Goal: Communication & Community: Answer question/provide support

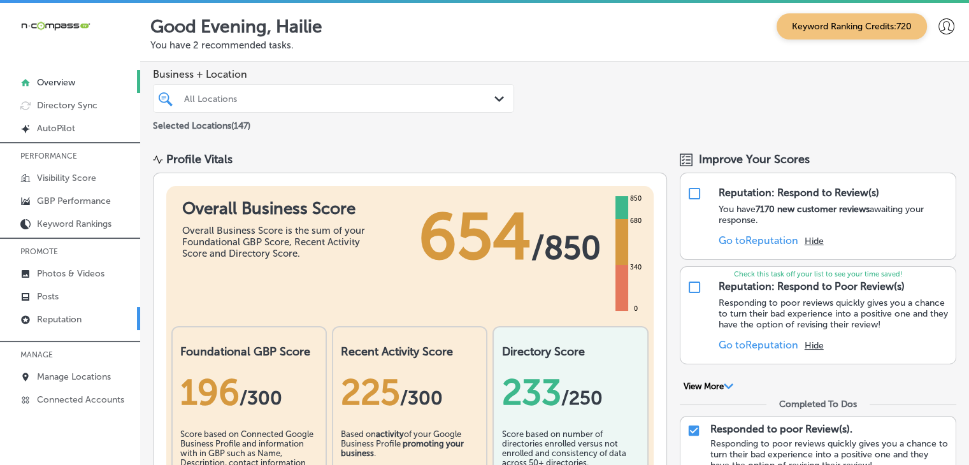
click at [98, 326] on link "Reputation" at bounding box center [70, 318] width 140 height 23
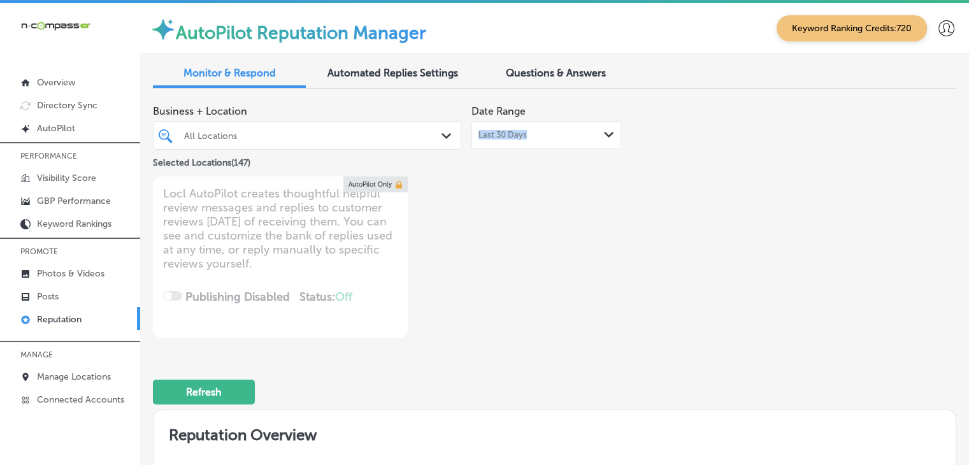
drag, startPoint x: 520, startPoint y: 113, endPoint x: 524, endPoint y: 127, distance: 14.5
click at [524, 127] on div "Date Range Last 30 Days Path Created with Sketch." at bounding box center [546, 124] width 150 height 50
click at [520, 141] on div "Last 30 Days Path Created with Sketch." at bounding box center [546, 135] width 150 height 28
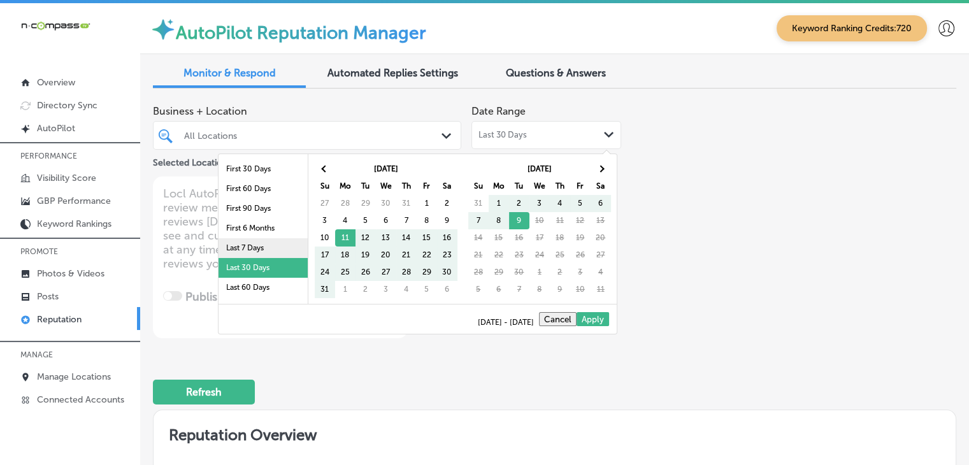
click at [290, 249] on li "Last 7 Days" at bounding box center [263, 248] width 89 height 20
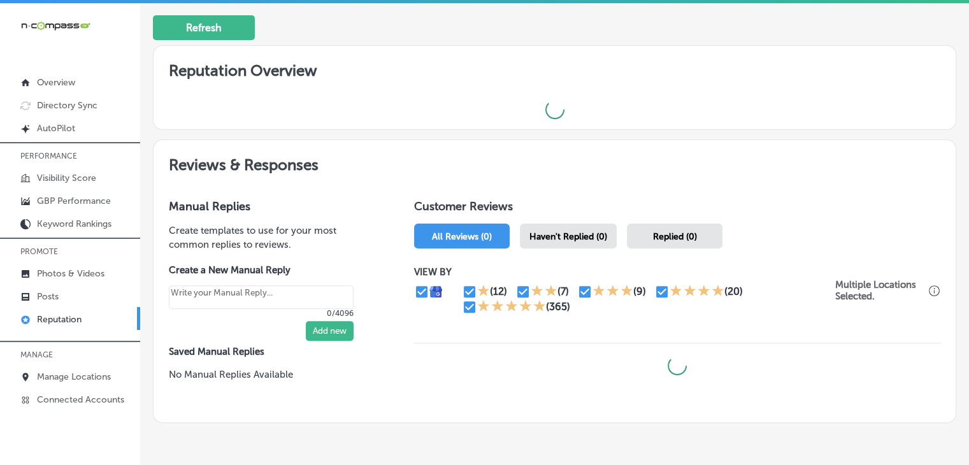
scroll to position [409, 0]
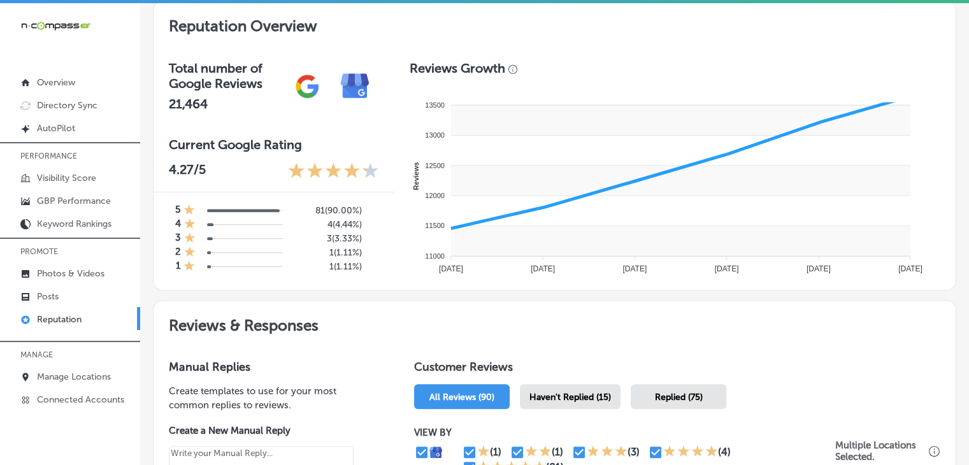
click at [586, 388] on div "Haven't Replied (15)" at bounding box center [570, 396] width 101 height 25
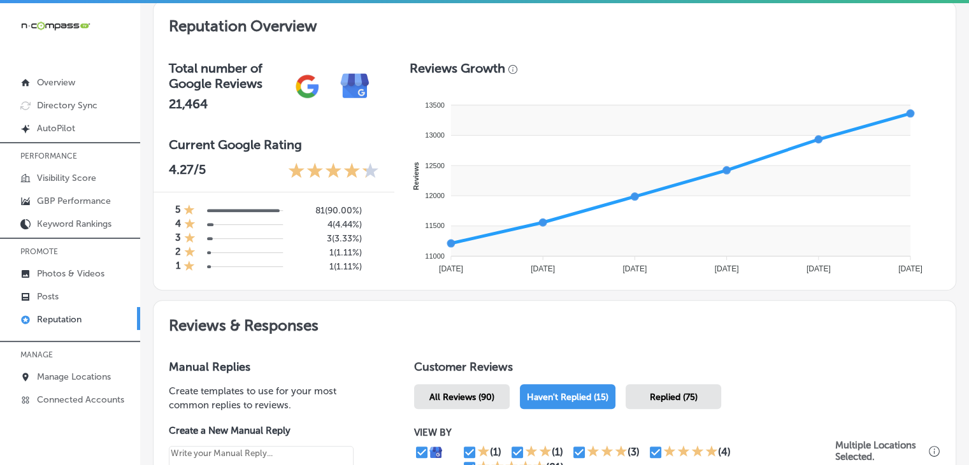
type textarea "x"
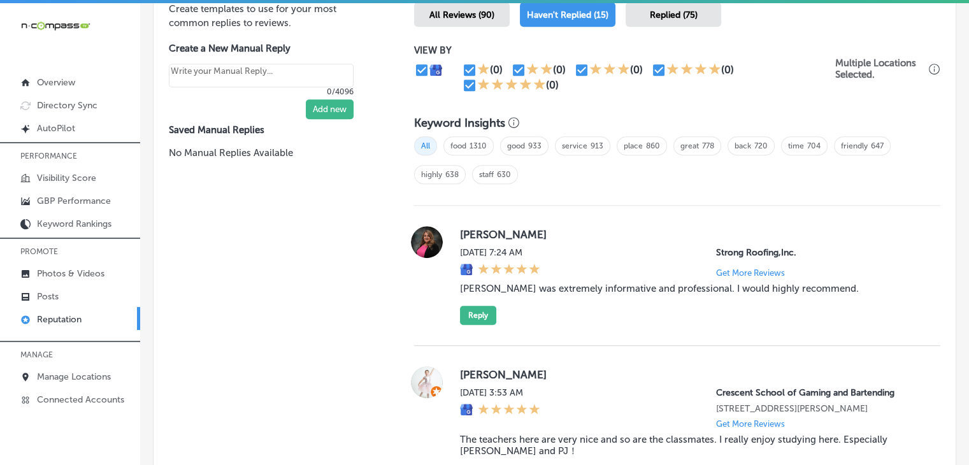
scroll to position [664, 0]
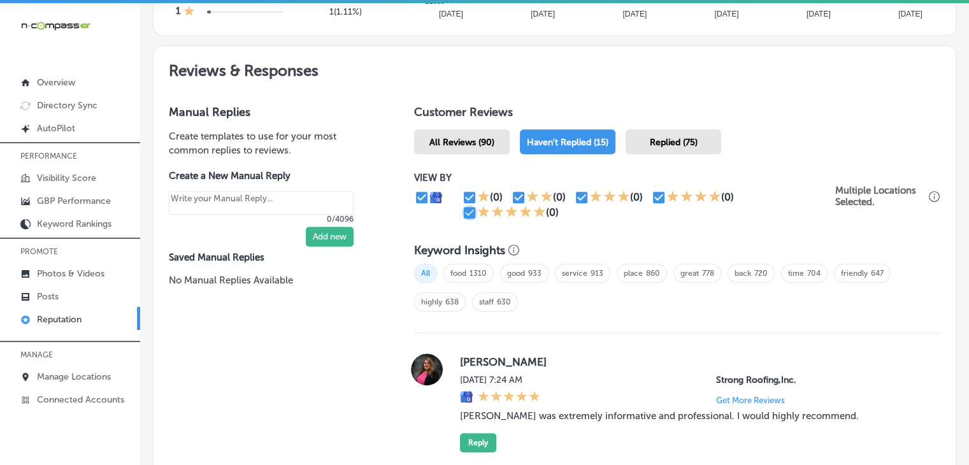
click at [467, 210] on input "checkbox" at bounding box center [469, 212] width 15 height 15
checkbox input "false"
type textarea "x"
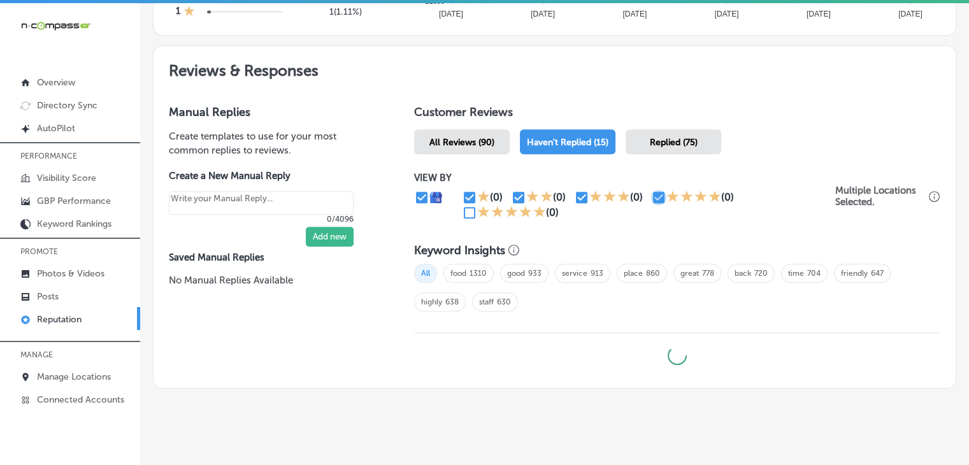
click at [652, 196] on input "checkbox" at bounding box center [658, 197] width 15 height 15
checkbox input "false"
type textarea "x"
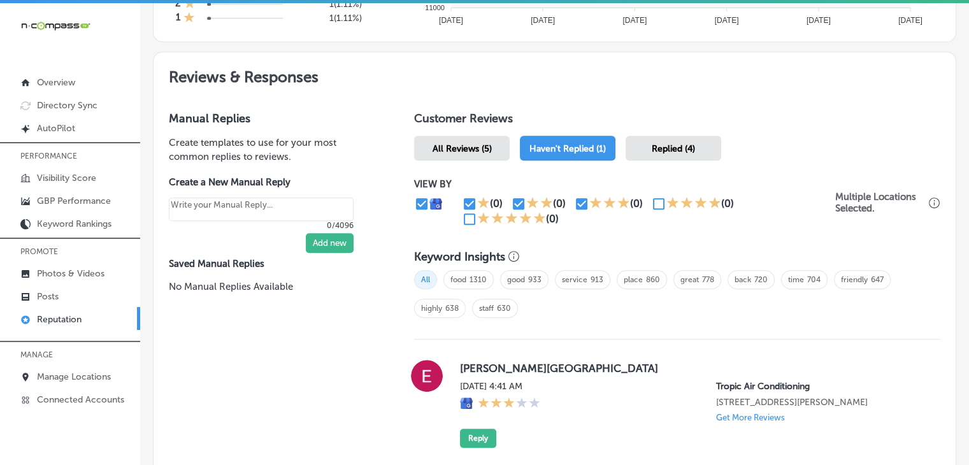
scroll to position [0, 0]
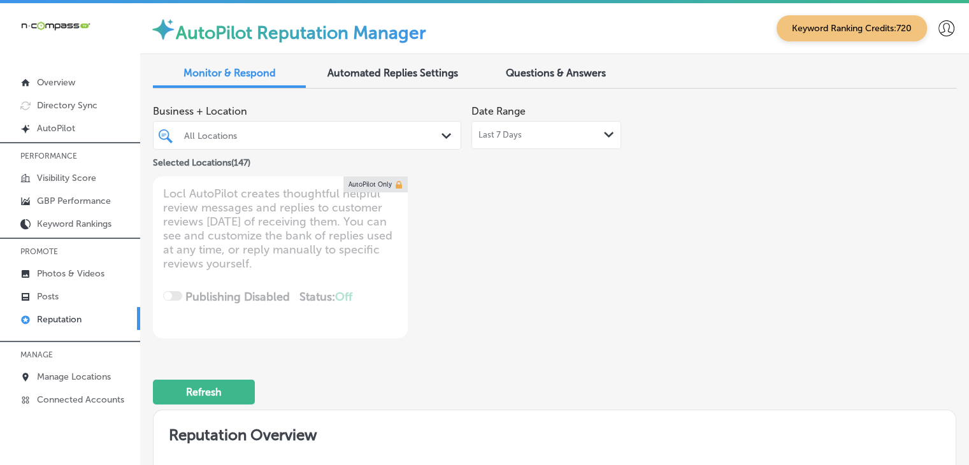
click at [487, 139] on span "Last 7 Days" at bounding box center [499, 135] width 43 height 10
click at [626, 141] on div "Business + Location All Locations Path Created with Sketch. Selected Locations …" at bounding box center [394, 134] width 482 height 71
click at [622, 140] on div "Business + Location All Locations Path Created with Sketch. Selected Locations …" at bounding box center [394, 134] width 482 height 71
click at [480, 136] on span "Last 30 Days" at bounding box center [502, 135] width 48 height 10
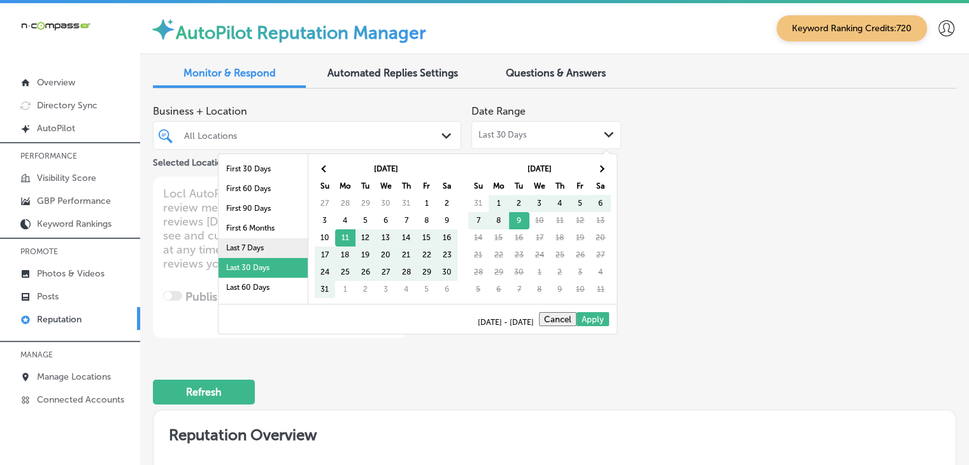
click at [245, 241] on li "Last 7 Days" at bounding box center [263, 248] width 89 height 20
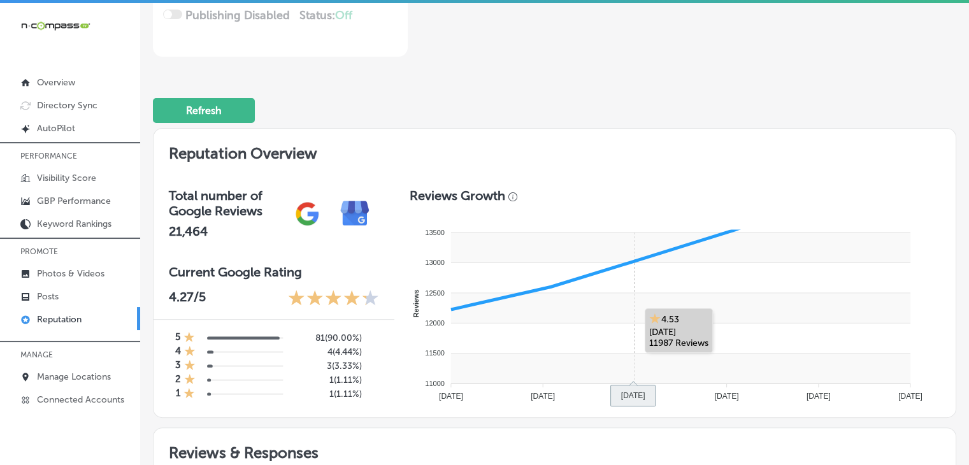
scroll to position [675, 0]
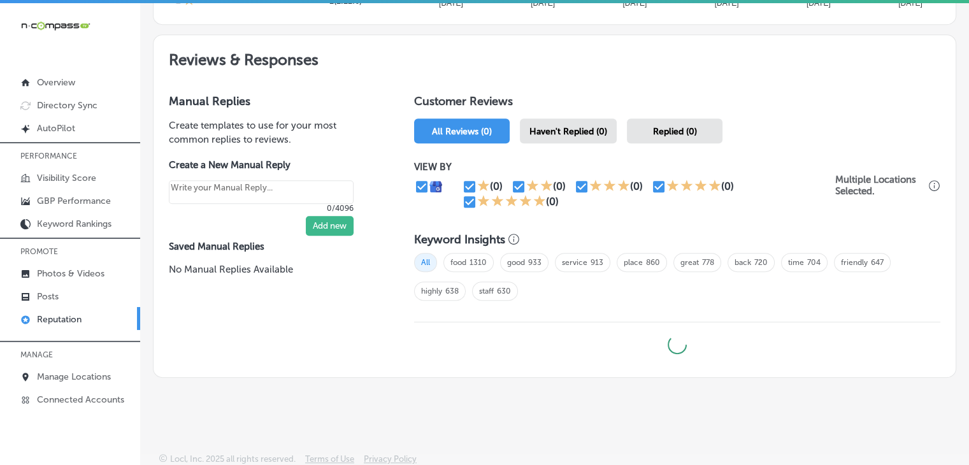
type textarea "x"
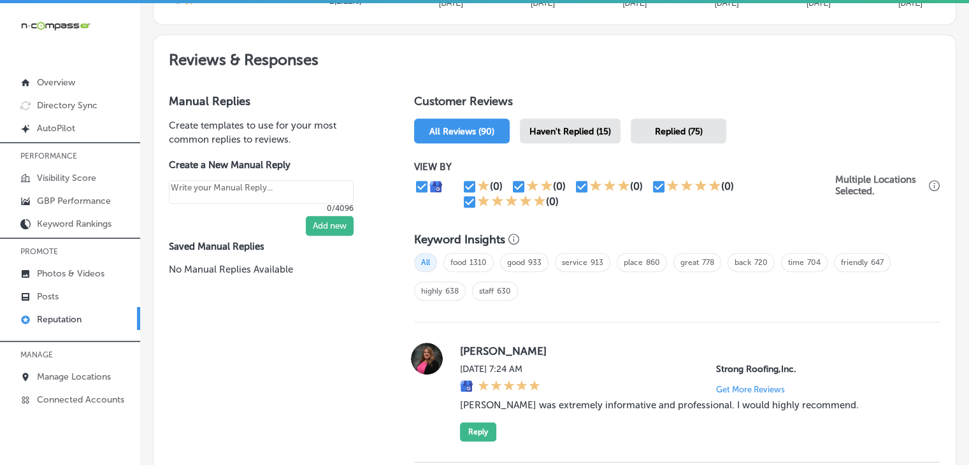
click at [590, 139] on div "Haven't Replied (15)" at bounding box center [570, 130] width 101 height 25
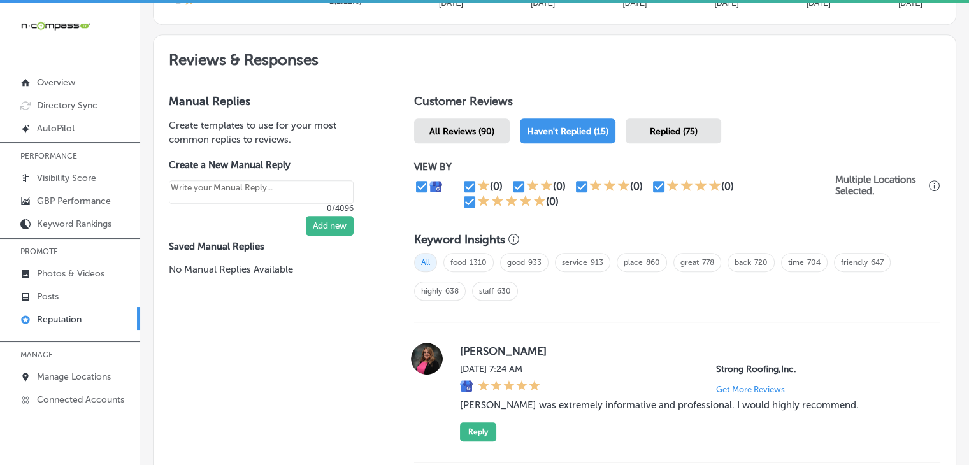
click at [466, 197] on input "checkbox" at bounding box center [469, 201] width 15 height 15
checkbox input "false"
type textarea "x"
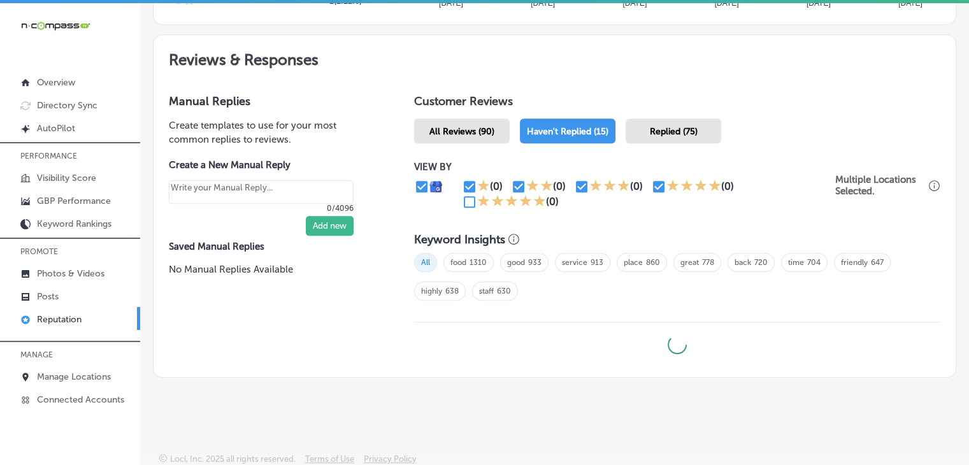
click at [657, 179] on input "checkbox" at bounding box center [658, 186] width 15 height 15
checkbox input "false"
type textarea "x"
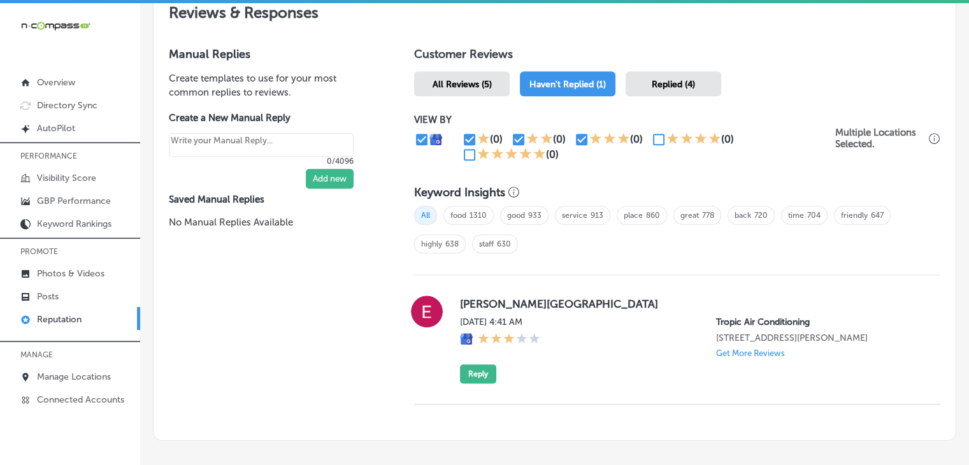
scroll to position [785, 0]
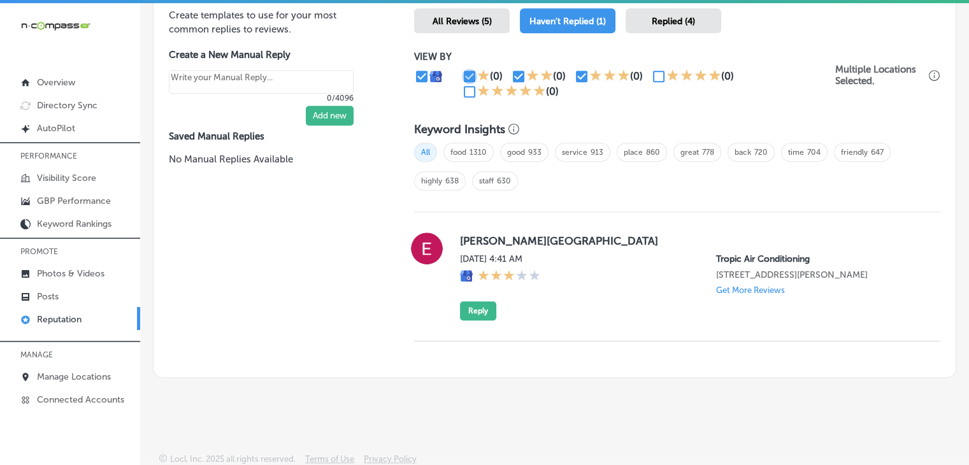
click at [463, 69] on input "checkbox" at bounding box center [469, 76] width 15 height 15
checkbox input "false"
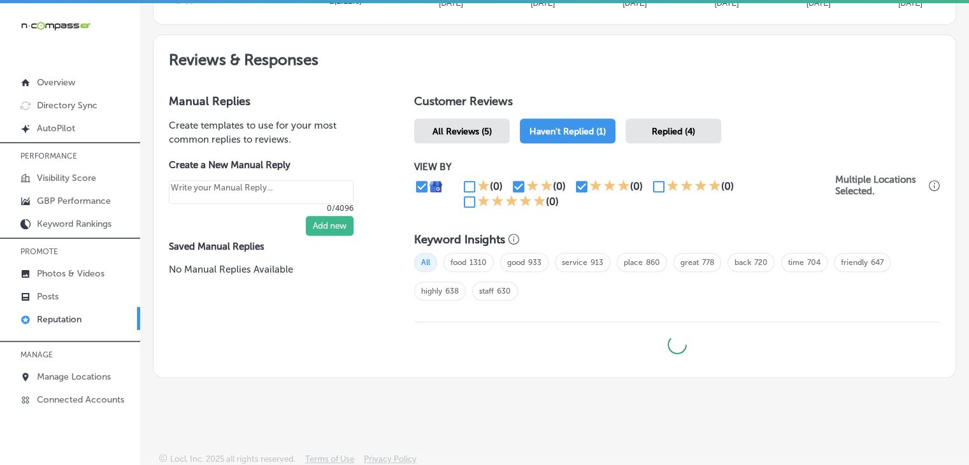
type textarea "x"
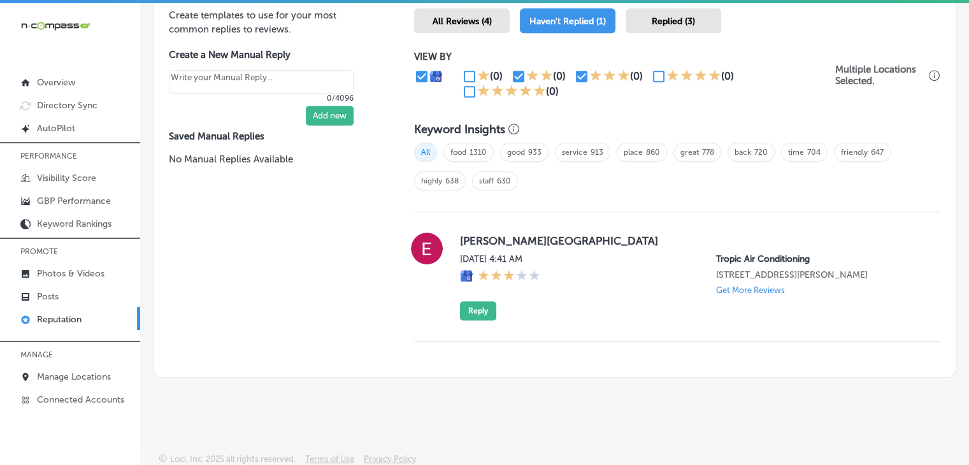
click at [517, 177] on div "All food 1310 good 933 service 913 place 860 great 778 back 720 time 704 friend…" at bounding box center [677, 171] width 526 height 70
click at [515, 76] on input "checkbox" at bounding box center [518, 76] width 15 height 15
checkbox input "false"
type textarea "x"
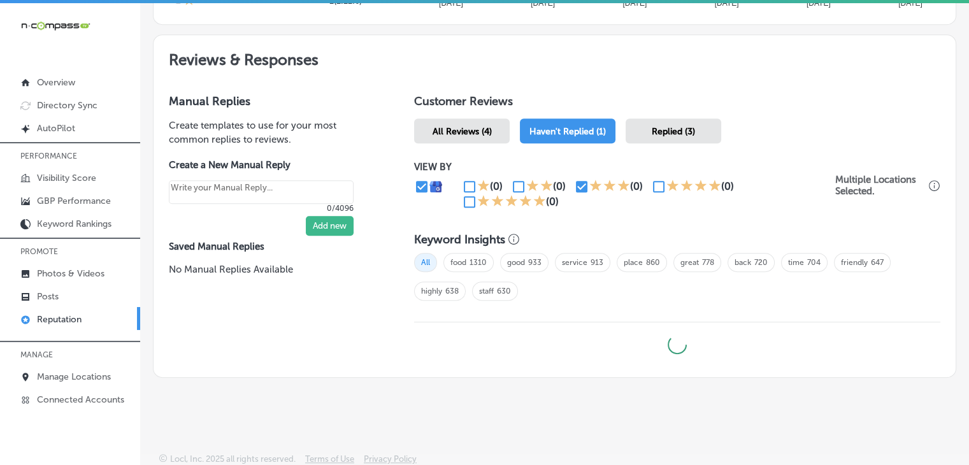
click at [578, 186] on input "checkbox" at bounding box center [581, 186] width 15 height 15
checkbox input "false"
type textarea "x"
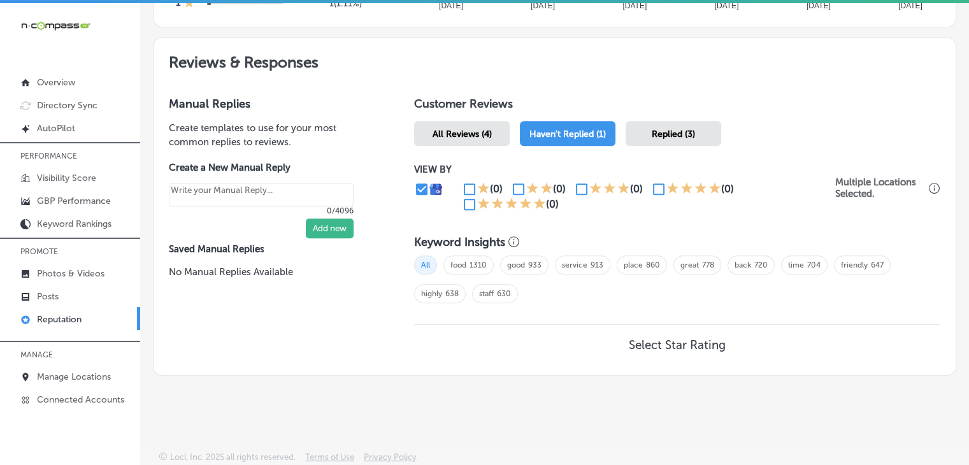
scroll to position [670, 0]
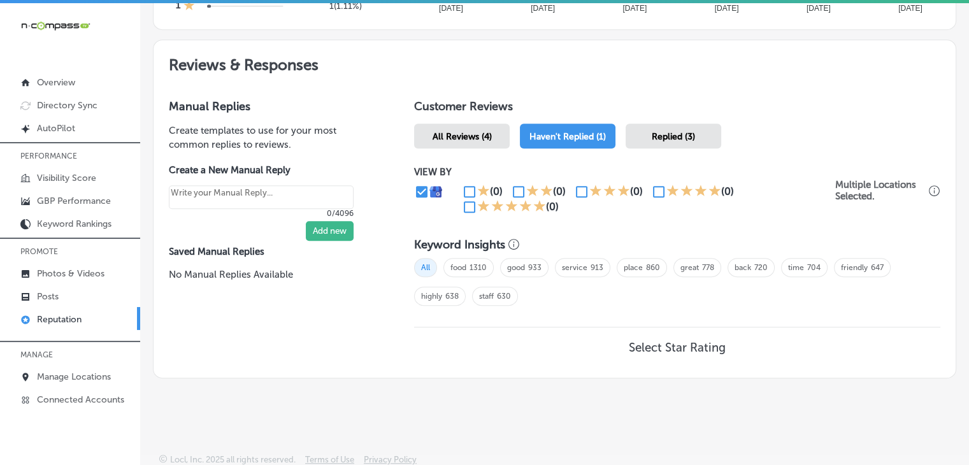
click at [656, 192] on input "checkbox" at bounding box center [658, 191] width 15 height 15
checkbox input "true"
type textarea "x"
click at [470, 207] on input "checkbox" at bounding box center [469, 206] width 15 height 15
checkbox input "true"
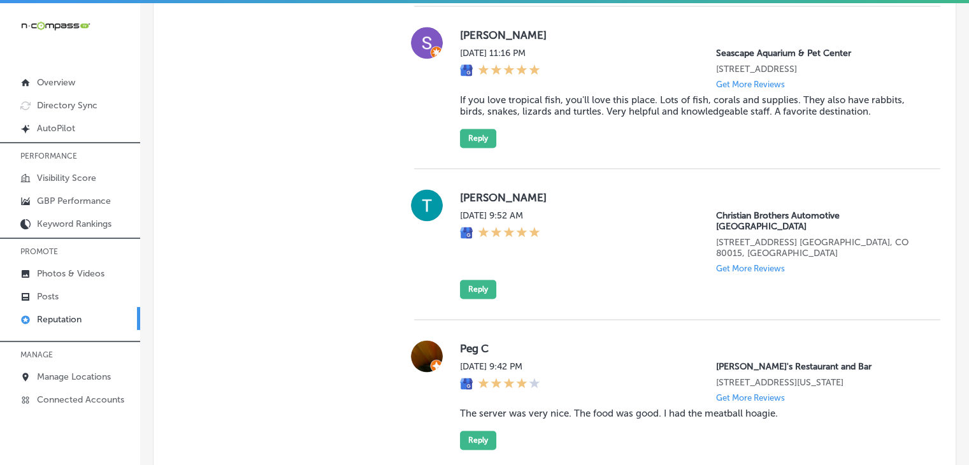
scroll to position [2071, 0]
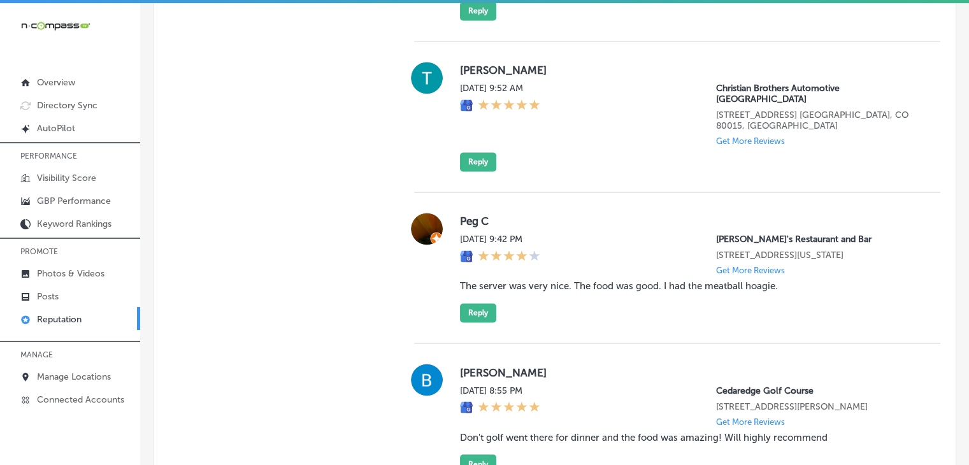
click at [706, 234] on div "Sun, Sep 7, 2025 9:42 PM Carmine's Restaurant and Bar 9900 Valley Creek Road Wo…" at bounding box center [690, 254] width 460 height 41
click at [661, 222] on div "Peg C Sun, Sep 7, 2025 9:42 PM Carmine's Restaurant and Bar 9900 Valley Creek R…" at bounding box center [690, 268] width 460 height 110
click at [694, 215] on label "Peg C" at bounding box center [690, 221] width 460 height 13
click at [624, 267] on div "Sun, Sep 7, 2025 9:42 PM Carmine's Restaurant and Bar 9900 Valley Creek Road Wo…" at bounding box center [690, 254] width 460 height 41
drag, startPoint x: 703, startPoint y: 233, endPoint x: 742, endPoint y: 233, distance: 38.9
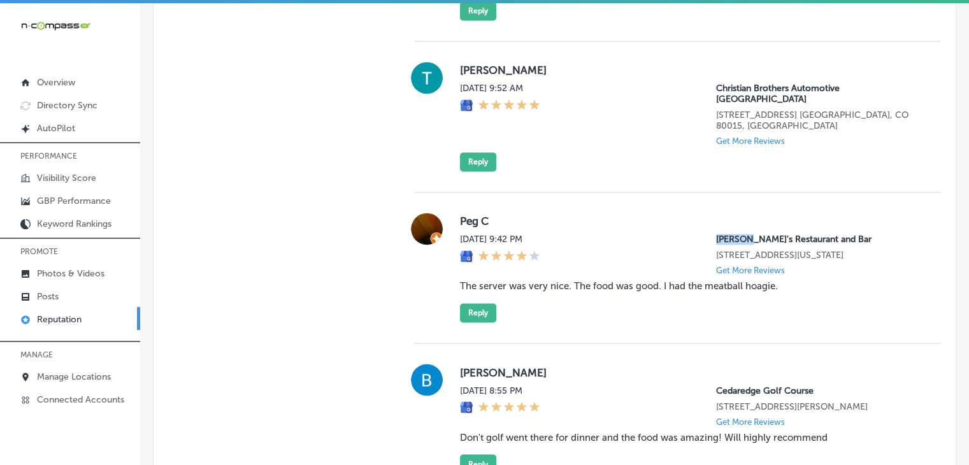
click at [742, 234] on div "Sun, Sep 7, 2025 9:42 PM Carmine's Restaurant and Bar 9900 Valley Creek Road Wo…" at bounding box center [690, 254] width 460 height 41
copy p "Carmine"
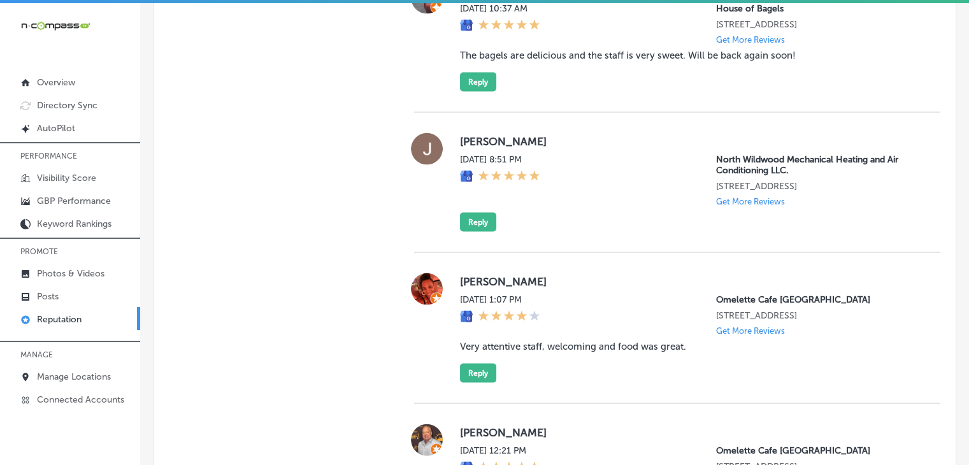
scroll to position [2581, 0]
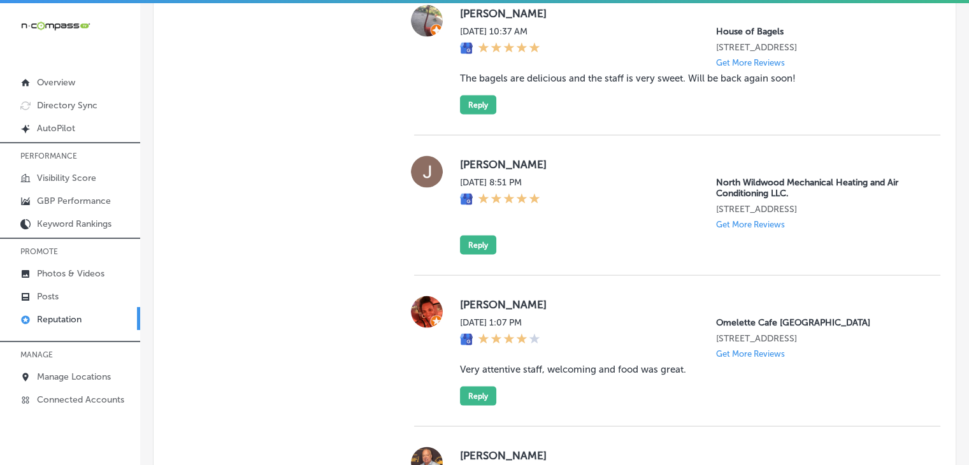
click at [481, 188] on label "[DATE] 8:51 PM" at bounding box center [500, 182] width 80 height 11
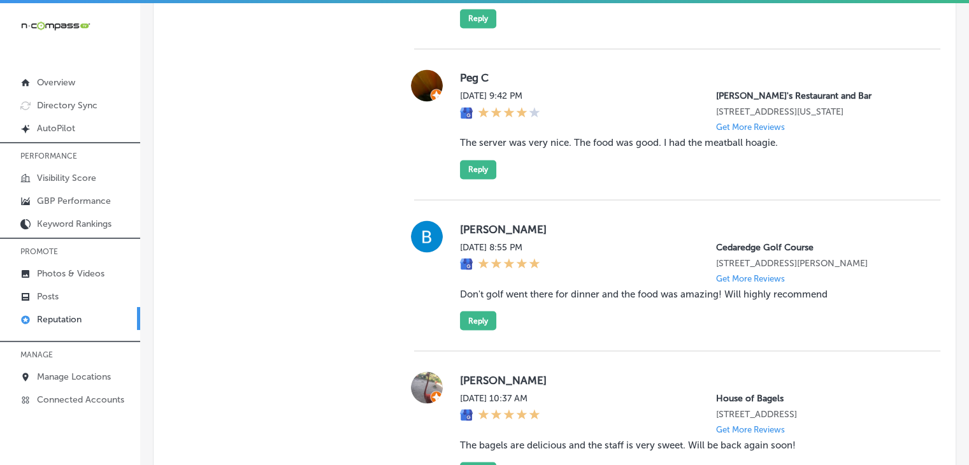
scroll to position [2071, 0]
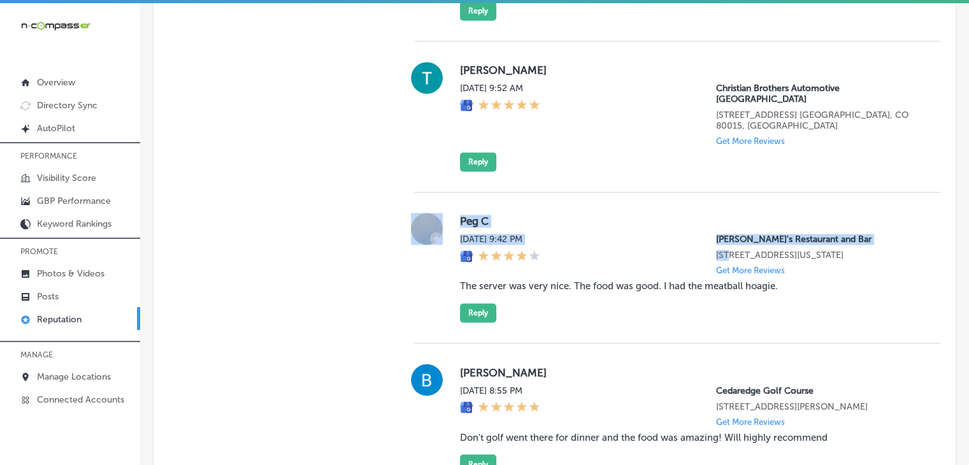
drag, startPoint x: 445, startPoint y: 205, endPoint x: 724, endPoint y: 253, distance: 282.5
click at [723, 252] on div "Peg C Sun, Sep 7, 2025 9:42 PM Carmine's Restaurant and Bar 9900 Valley Creek R…" at bounding box center [677, 267] width 526 height 151
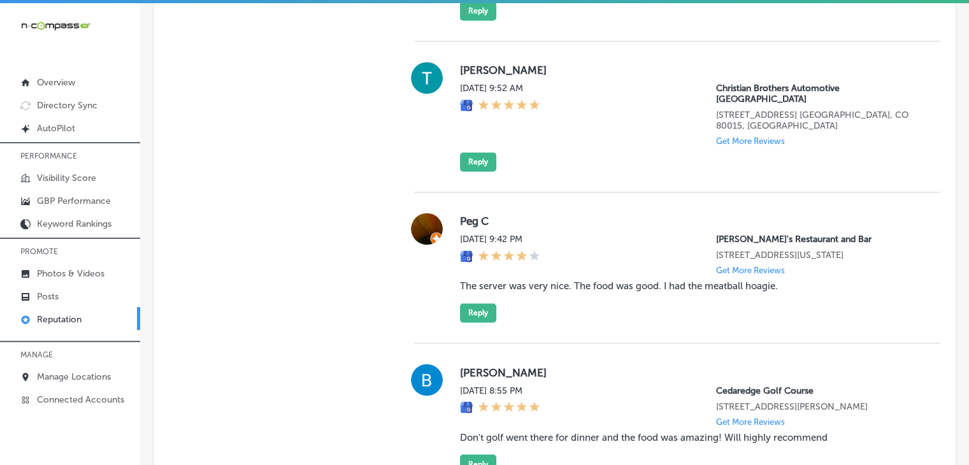
click at [812, 289] on blockquote "The server was very nice. The food was good. I had the meatball hoagie." at bounding box center [690, 285] width 460 height 11
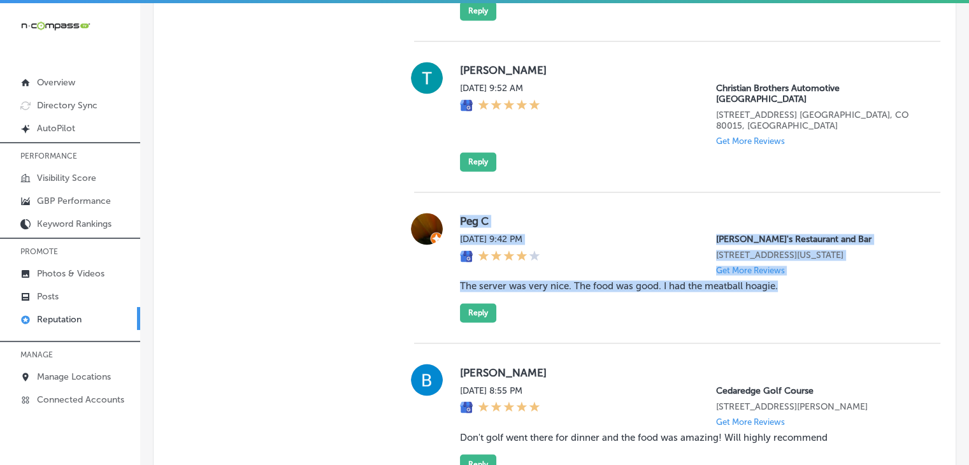
drag, startPoint x: 736, startPoint y: 290, endPoint x: 455, endPoint y: 218, distance: 290.2
click at [455, 218] on div "Peg C Sun, Sep 7, 2025 9:42 PM Carmine's Restaurant and Bar 9900 Valley Creek R…" at bounding box center [677, 268] width 526 height 110
copy div "Peg C Sun, Sep 7, 2025 9:42 PM Carmine's Restaurant and Bar 9900 Valley Creek R…"
click at [491, 322] on button "Reply" at bounding box center [478, 312] width 36 height 19
type textarea "x"
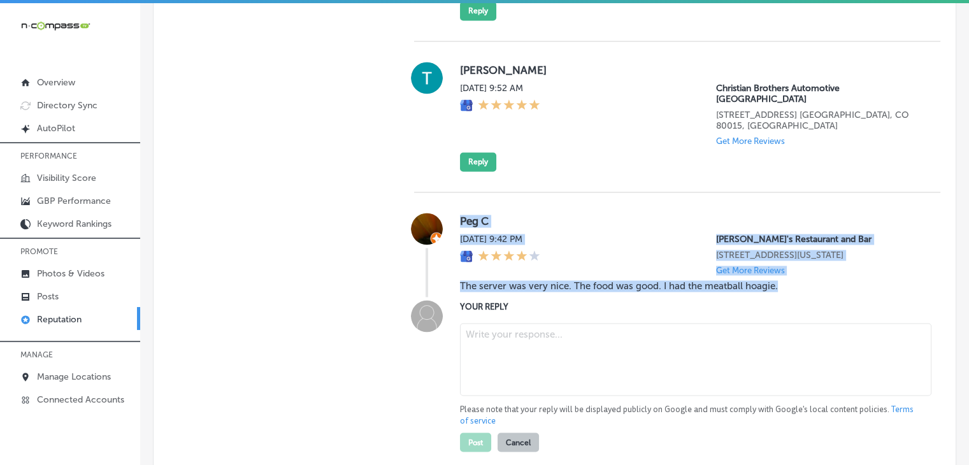
click at [496, 345] on textarea at bounding box center [695, 359] width 471 height 73
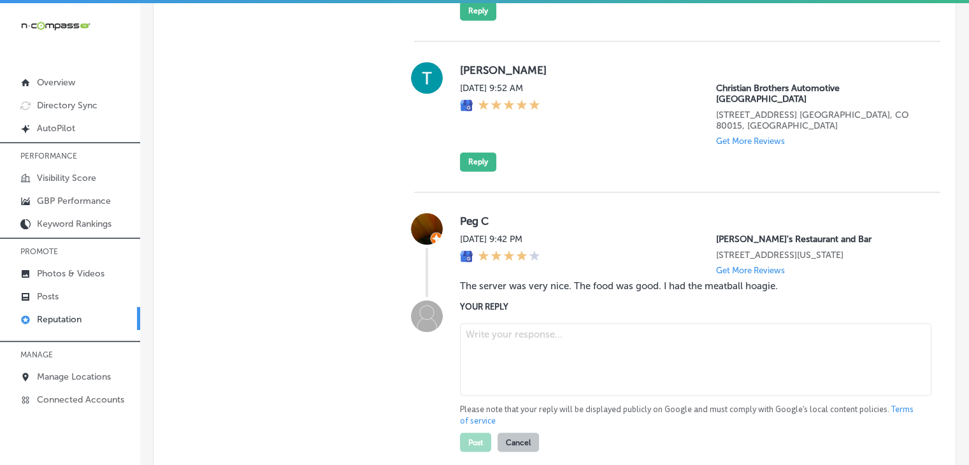
paste textarea "Hi Peg, thank you for your kind words! We’re glad to hear you enjoyed the meatb…"
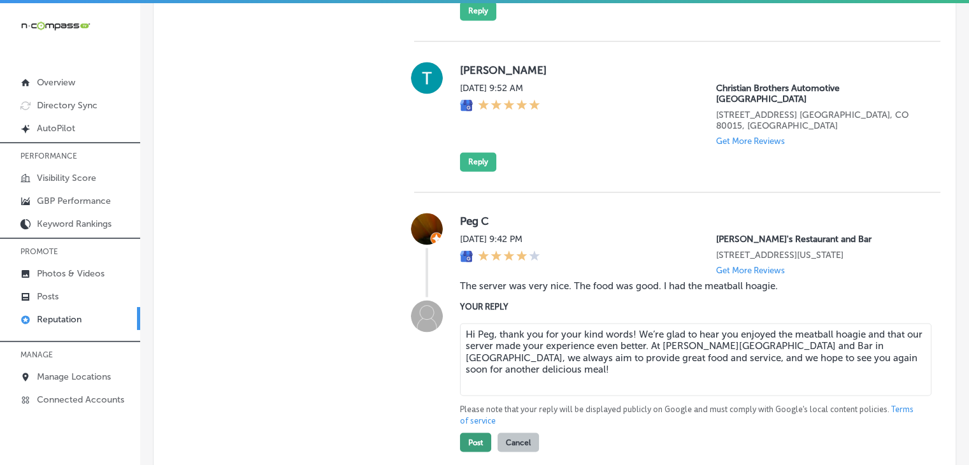
type textarea "Hi Peg, thank you for your kind words! We’re glad to hear you enjoyed the meatb…"
click at [478, 439] on button "Post" at bounding box center [475, 442] width 31 height 19
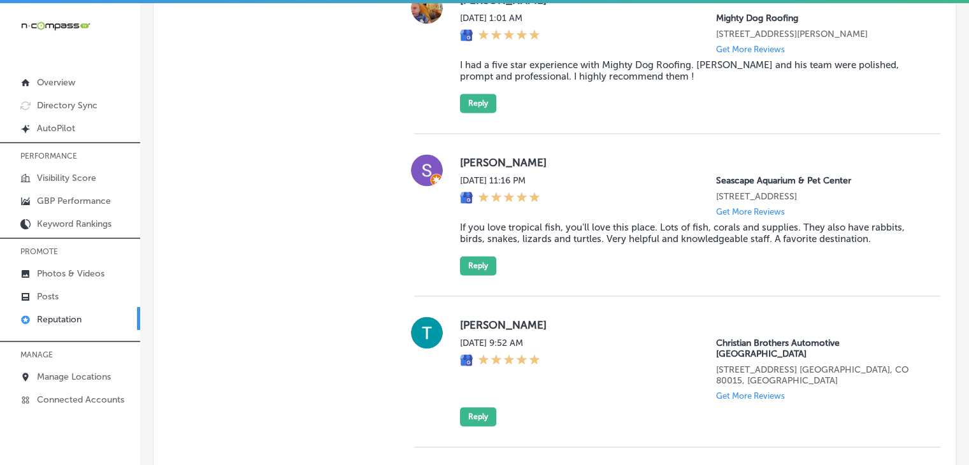
type textarea "x"
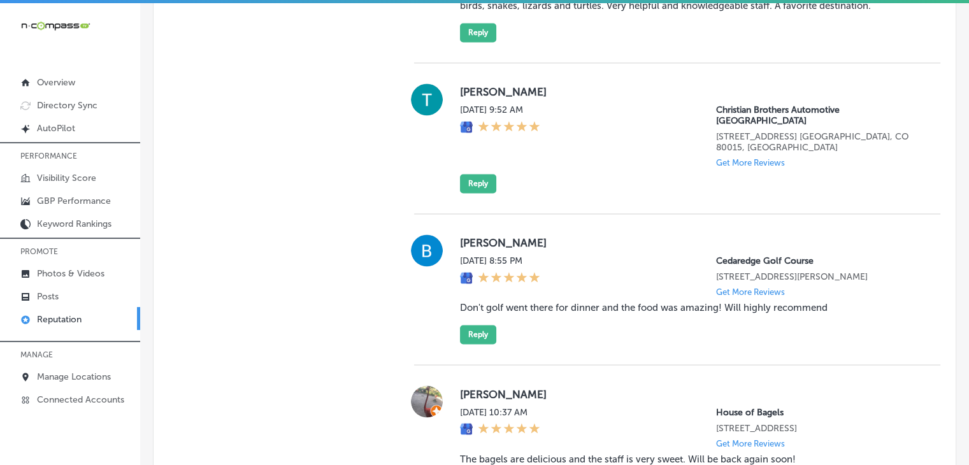
scroll to position [2071, 0]
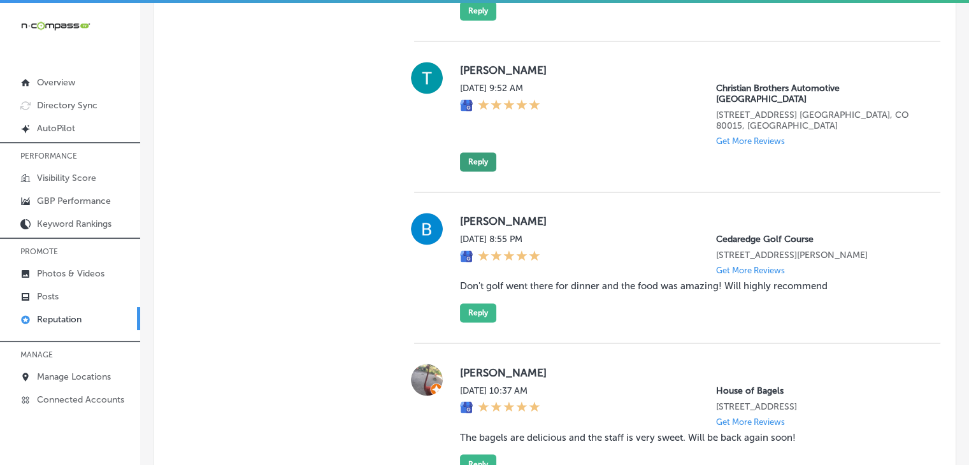
click at [484, 161] on button "Reply" at bounding box center [478, 161] width 36 height 19
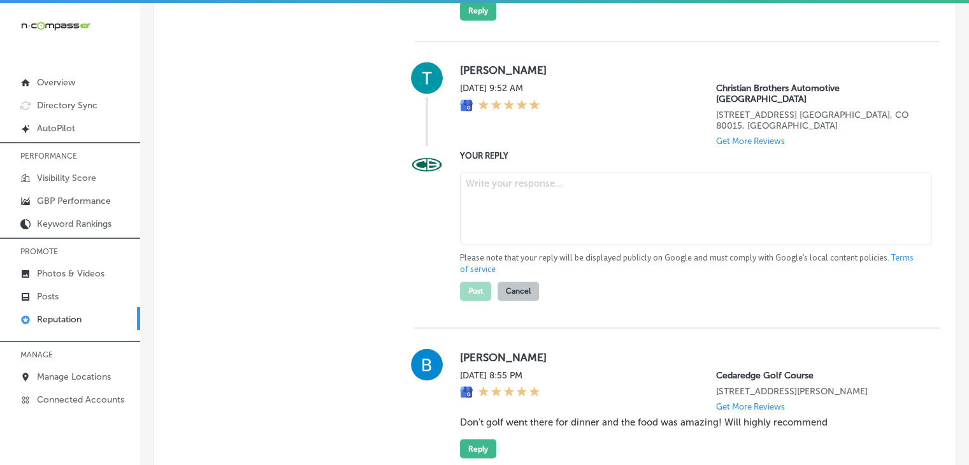
click at [522, 238] on textarea at bounding box center [695, 208] width 471 height 73
paste textarea "Thank you for the 5-star rating, Taylor! We appreciate your support and are gra…"
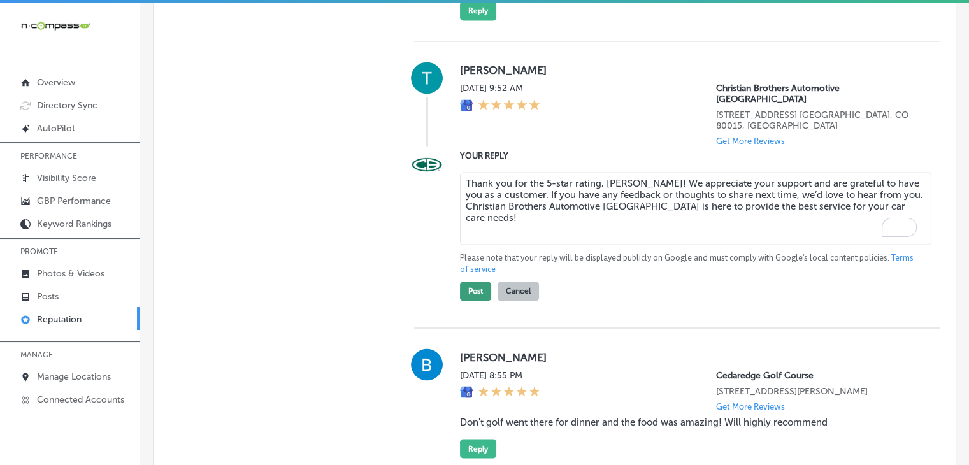
type textarea "Thank you for the 5-star rating, Taylor! We appreciate your support and are gra…"
click at [478, 287] on button "Post" at bounding box center [475, 291] width 31 height 19
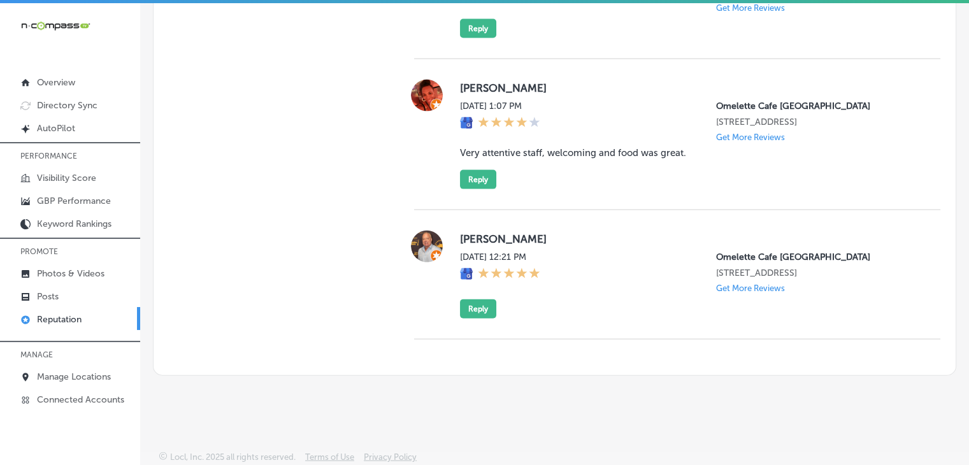
type textarea "x"
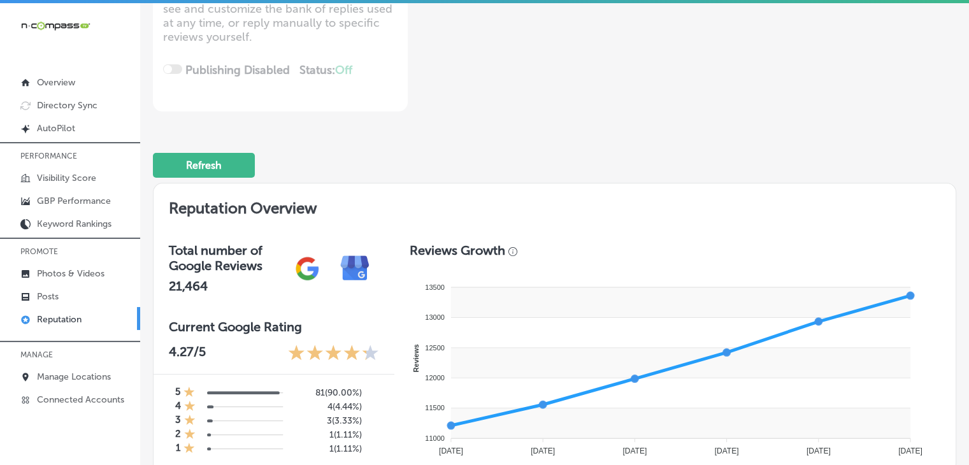
scroll to position [0, 0]
